Goal: Navigation & Orientation: Find specific page/section

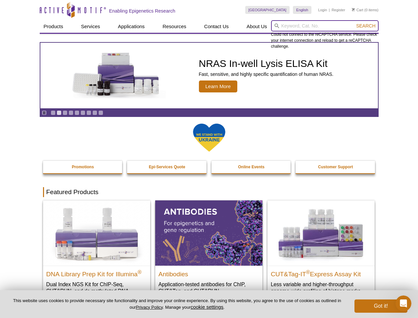
click at [325, 26] on input "search" at bounding box center [325, 25] width 108 height 11
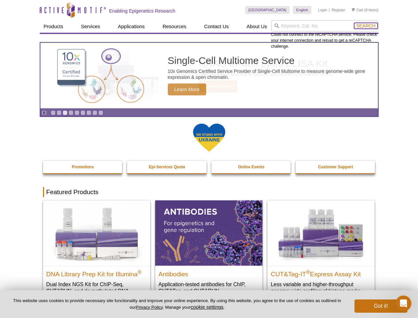
click at [366, 26] on span "Search" at bounding box center [365, 25] width 19 height 5
click at [44, 113] on icon "Pause" at bounding box center [44, 113] width 4 height 4
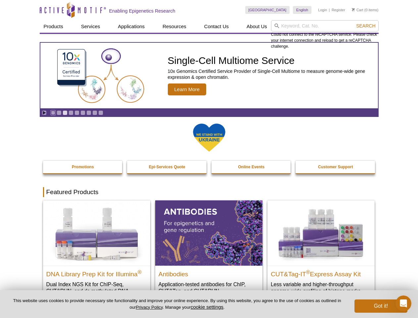
click at [53, 113] on link "Go to slide 1" at bounding box center [53, 112] width 5 height 5
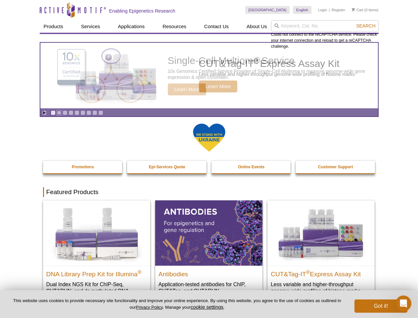
click at [59, 113] on link "Go to slide 2" at bounding box center [59, 112] width 5 height 5
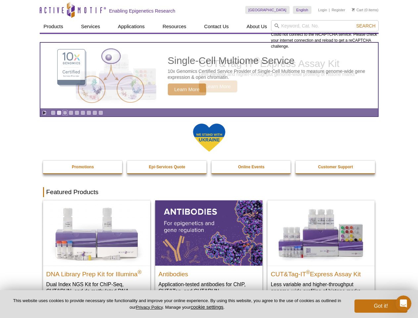
click at [65, 113] on link "Go to slide 3" at bounding box center [65, 112] width 5 height 5
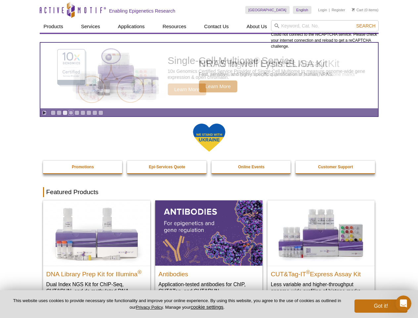
click at [71, 113] on link "Go to slide 4" at bounding box center [71, 112] width 5 height 5
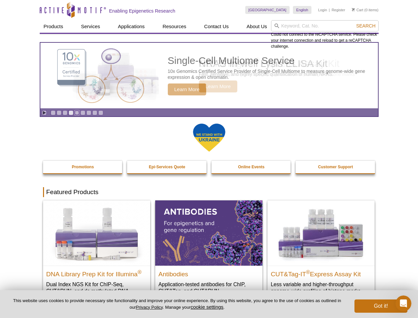
click at [77, 113] on link "Go to slide 5" at bounding box center [76, 112] width 5 height 5
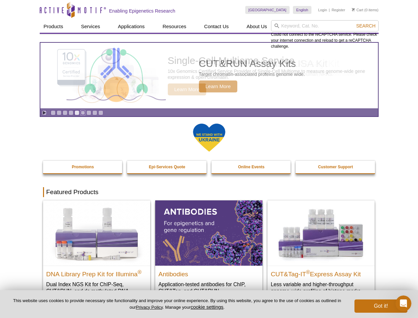
click at [83, 113] on link "Go to slide 6" at bounding box center [82, 112] width 5 height 5
